Goal: Task Accomplishment & Management: Use online tool/utility

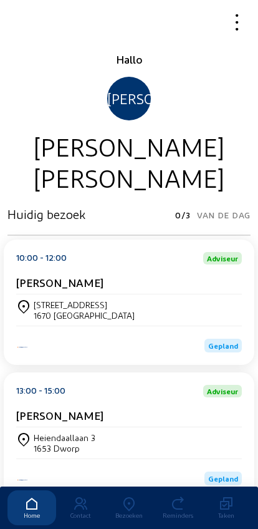
click at [36, 310] on div "[STREET_ADDRESS]" at bounding box center [84, 305] width 101 height 11
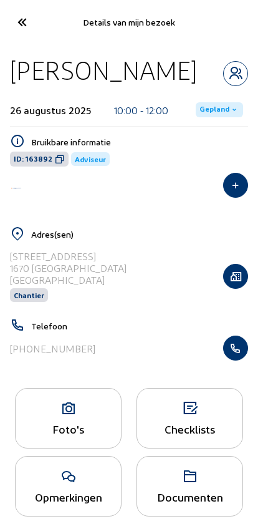
click at [238, 354] on icon "button" at bounding box center [236, 348] width 24 height 12
click at [22, 21] on icon at bounding box center [21, 22] width 21 height 22
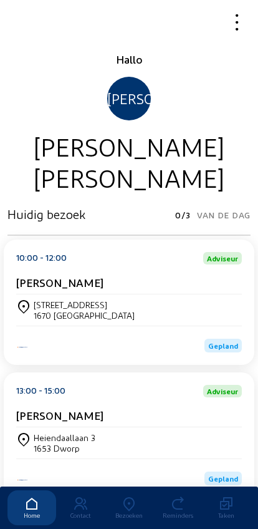
click at [126, 512] on div "Bezoeken" at bounding box center [129, 515] width 49 height 7
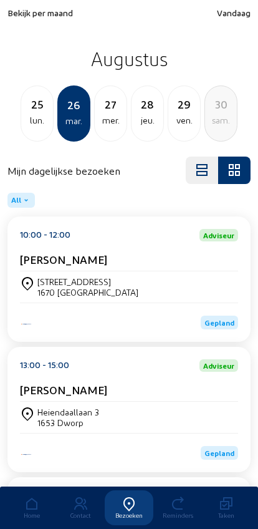
click at [39, 114] on div "lun." at bounding box center [37, 120] width 32 height 15
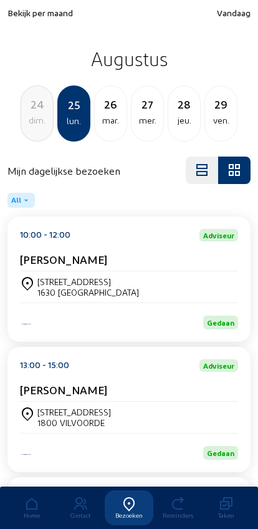
click at [37, 129] on div "24 dim." at bounding box center [37, 114] width 33 height 56
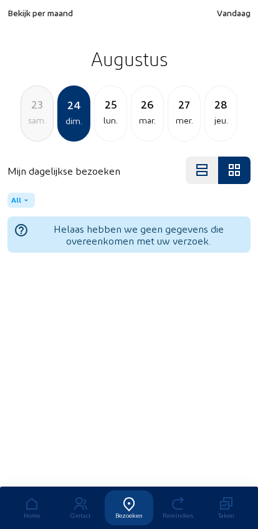
click at [33, 127] on div "sam." at bounding box center [37, 120] width 32 height 15
click at [29, 124] on div "ven." at bounding box center [37, 120] width 32 height 15
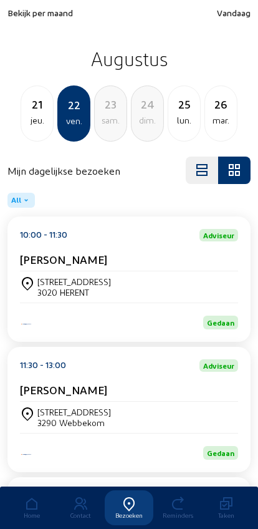
click at [32, 129] on div "21 jeu." at bounding box center [37, 114] width 33 height 56
click at [32, 127] on div "mer." at bounding box center [37, 120] width 32 height 15
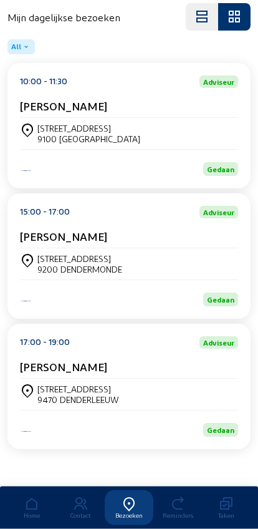
scroll to position [154, 0]
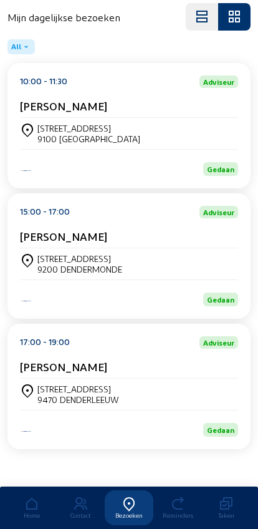
click at [48, 394] on div "[STREET_ADDRESS]" at bounding box center [78, 389] width 82 height 11
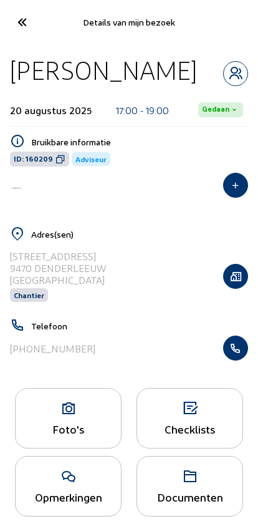
click at [244, 354] on icon "button" at bounding box center [236, 348] width 24 height 12
click at [17, 21] on icon at bounding box center [21, 22] width 21 height 22
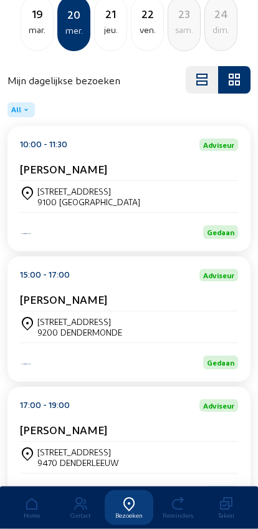
scroll to position [89, 0]
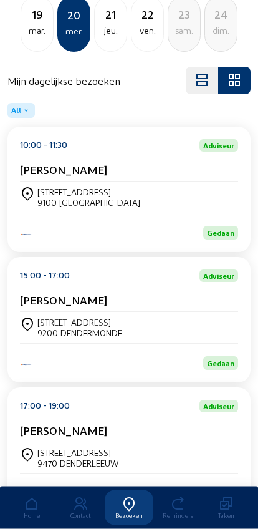
click at [56, 328] on div "[STREET_ADDRESS]" at bounding box center [79, 323] width 85 height 11
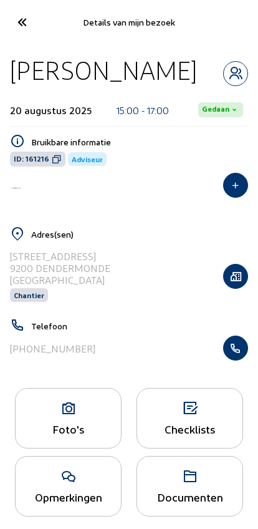
click at [235, 348] on icon "button" at bounding box center [236, 348] width 24 height 12
click at [35, 29] on cam-font-icon at bounding box center [21, 21] width 28 height 29
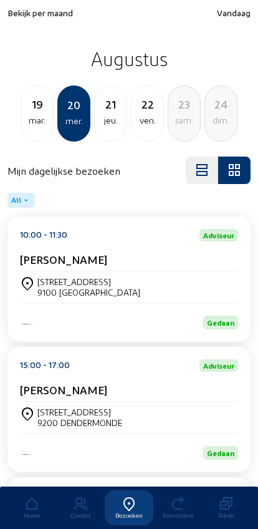
click at [216, 118] on div "dim." at bounding box center [221, 120] width 32 height 15
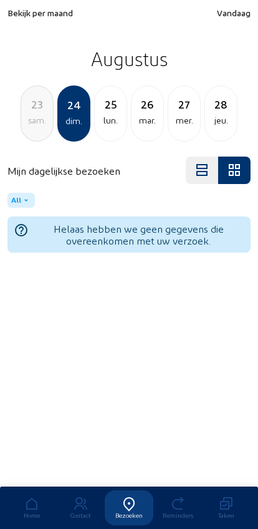
click at [111, 127] on div "lun." at bounding box center [111, 120] width 32 height 15
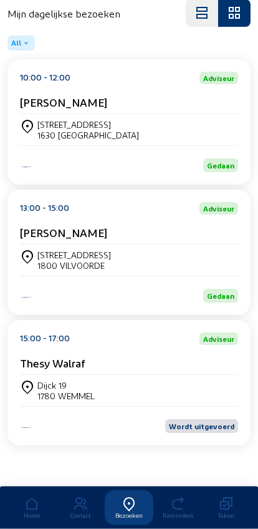
scroll to position [169, 0]
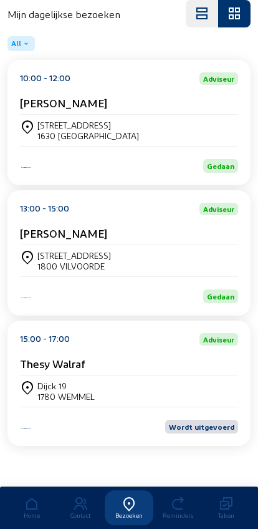
click at [58, 369] on div "Thesy Walraf" at bounding box center [129, 366] width 218 height 19
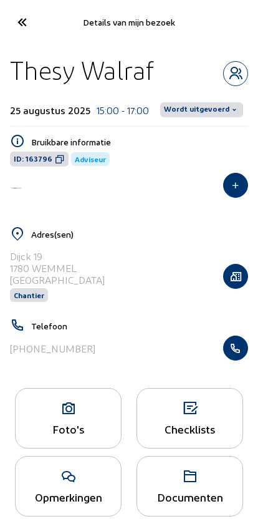
click at [202, 111] on span "Wordt uitgevoerd" at bounding box center [197, 110] width 66 height 10
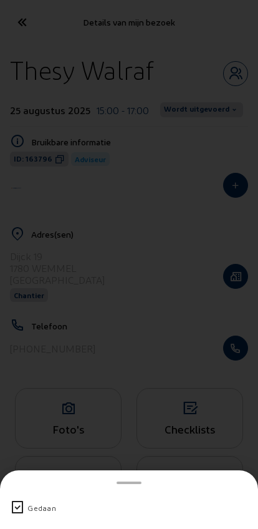
click at [33, 492] on div "Gedaan" at bounding box center [129, 508] width 238 height 32
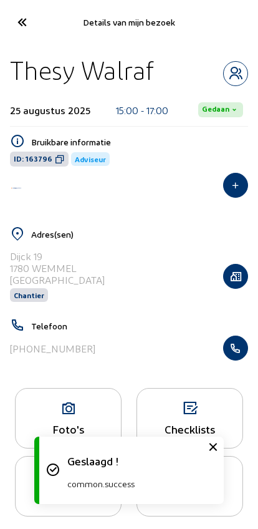
click at [51, 411] on icon at bounding box center [68, 408] width 105 height 15
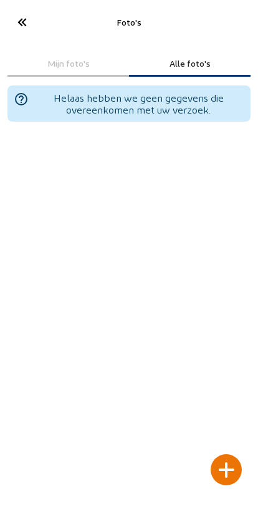
click at [235, 454] on div at bounding box center [226, 469] width 31 height 31
click at [225, 454] on div at bounding box center [226, 469] width 31 height 31
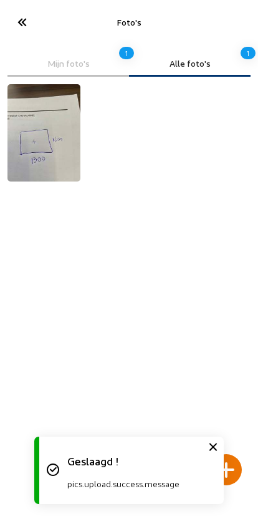
click at [27, 22] on icon at bounding box center [21, 22] width 21 height 22
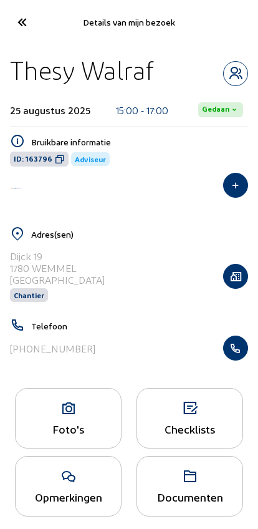
click at [12, 20] on icon at bounding box center [21, 22] width 21 height 22
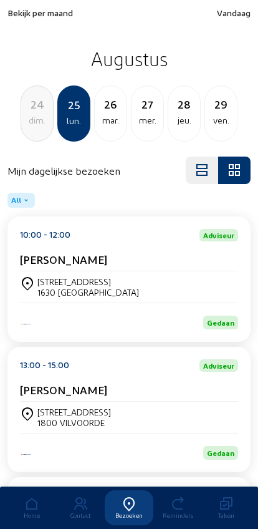
click at [107, 112] on div "26" at bounding box center [111, 103] width 32 height 17
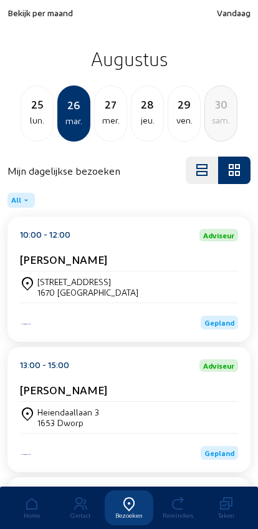
click at [34, 281] on icon at bounding box center [27, 283] width 15 height 15
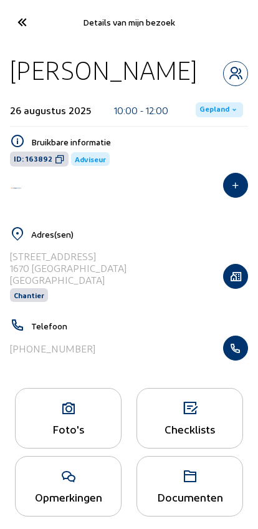
click at [232, 289] on button "button" at bounding box center [235, 276] width 25 height 25
click at [248, 289] on button "button" at bounding box center [235, 276] width 25 height 25
click at [239, 283] on icon "button" at bounding box center [236, 276] width 24 height 12
click at [238, 283] on icon "button" at bounding box center [236, 276] width 24 height 12
click at [236, 283] on icon "button" at bounding box center [236, 276] width 24 height 12
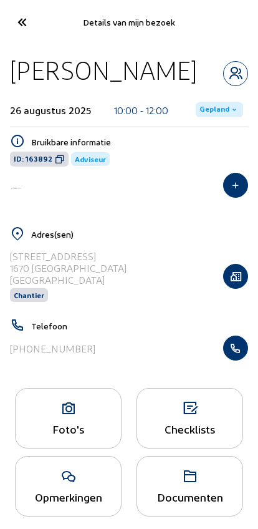
click at [27, 274] on div "1670 [GEOGRAPHIC_DATA]" at bounding box center [68, 268] width 117 height 12
click at [28, 274] on div "1670 [GEOGRAPHIC_DATA]" at bounding box center [68, 268] width 117 height 12
click at [224, 283] on icon "button" at bounding box center [236, 276] width 24 height 12
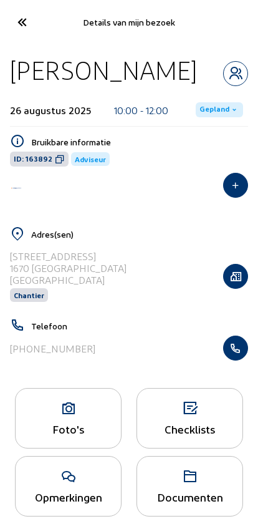
click at [227, 283] on icon "button" at bounding box center [236, 276] width 24 height 12
click at [26, 302] on span "Chantier" at bounding box center [29, 295] width 38 height 14
click at [34, 302] on span "Chantier" at bounding box center [29, 295] width 38 height 14
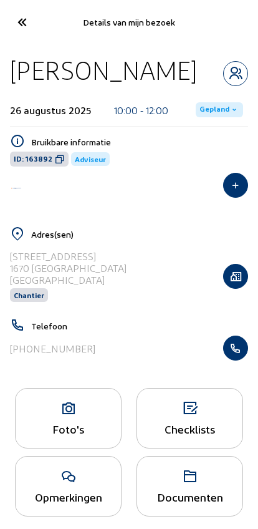
click at [230, 289] on button "button" at bounding box center [235, 276] width 25 height 25
click at [225, 283] on icon "button" at bounding box center [236, 276] width 24 height 12
click at [228, 283] on icon "button" at bounding box center [236, 276] width 24 height 12
click at [227, 283] on icon "button" at bounding box center [236, 276] width 24 height 12
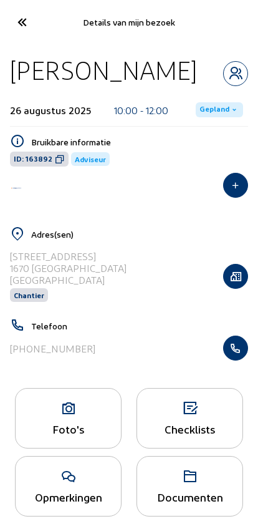
click at [226, 283] on icon "button" at bounding box center [236, 276] width 24 height 12
click at [223, 303] on div "Plutsingenstraat 22 1670 Bogaarden België Chantier" at bounding box center [129, 276] width 238 height 64
click at [244, 289] on button "button" at bounding box center [235, 276] width 25 height 25
click at [246, 289] on div at bounding box center [235, 276] width 25 height 25
click at [236, 283] on icon "button" at bounding box center [236, 276] width 24 height 12
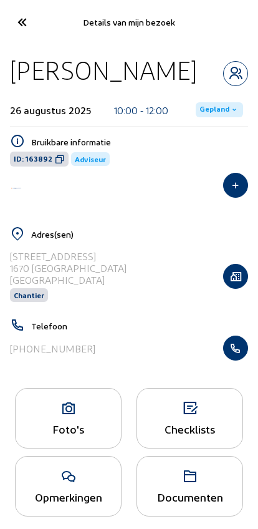
click at [235, 289] on button "button" at bounding box center [235, 276] width 25 height 25
click at [248, 289] on div "Adres(sen) Plutsingenstraat 22 1670 Bogaarden België Chantier" at bounding box center [128, 273] width 253 height 92
